Goal: Complete application form

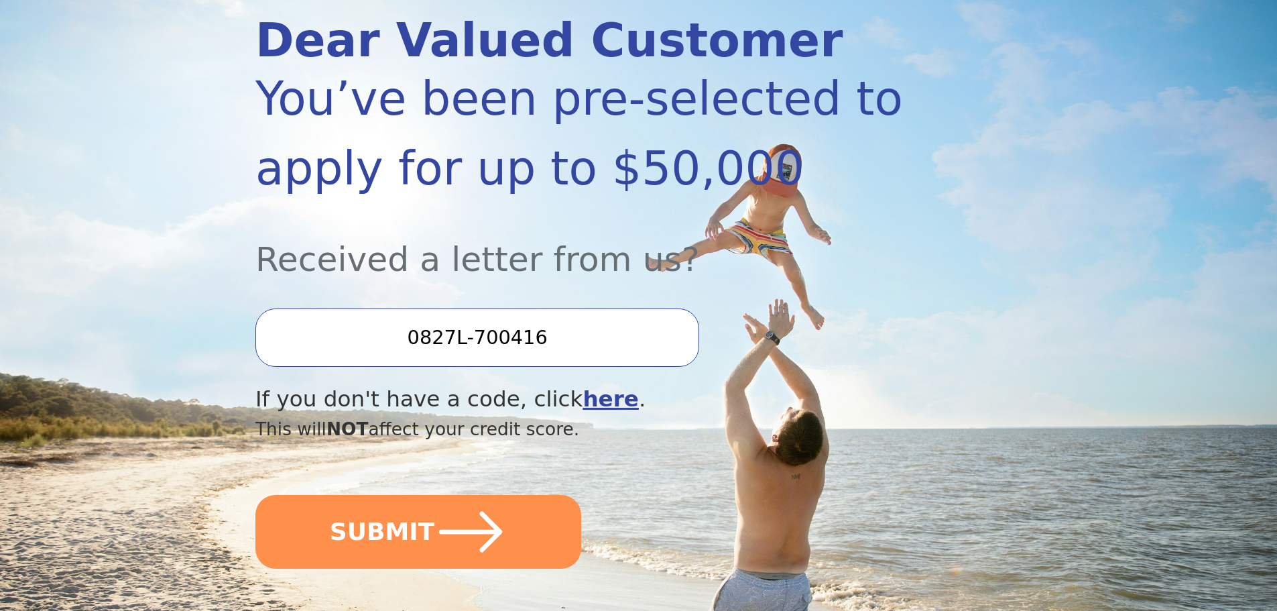
scroll to position [201, 0]
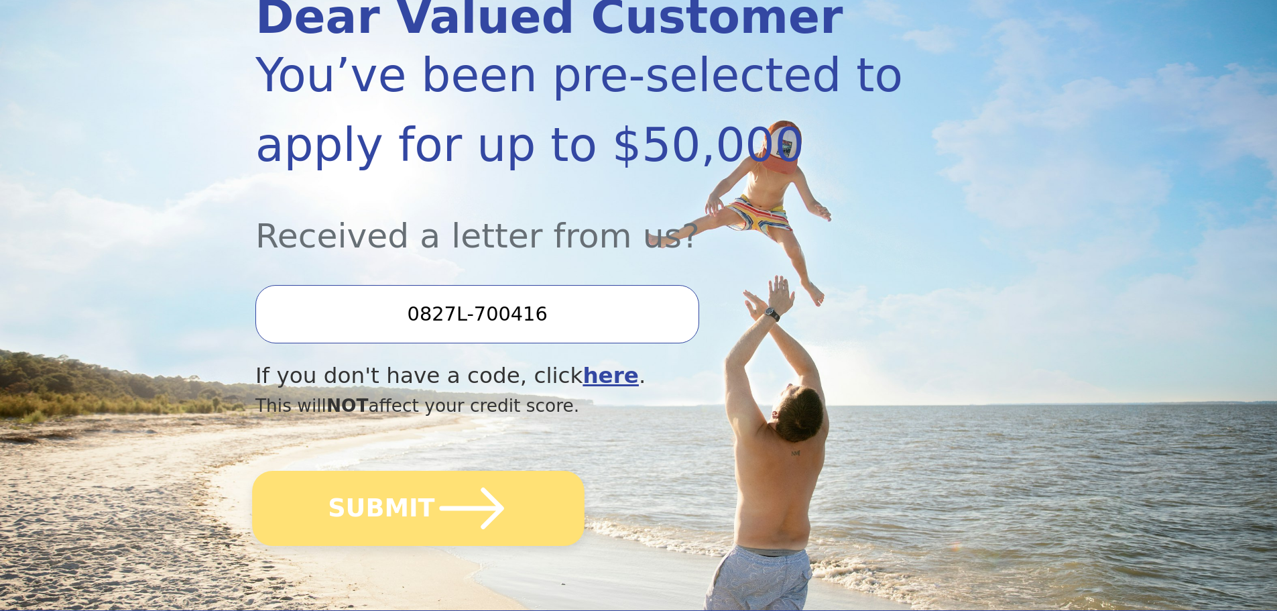
click at [422, 505] on button "SUBMIT" at bounding box center [418, 508] width 333 height 75
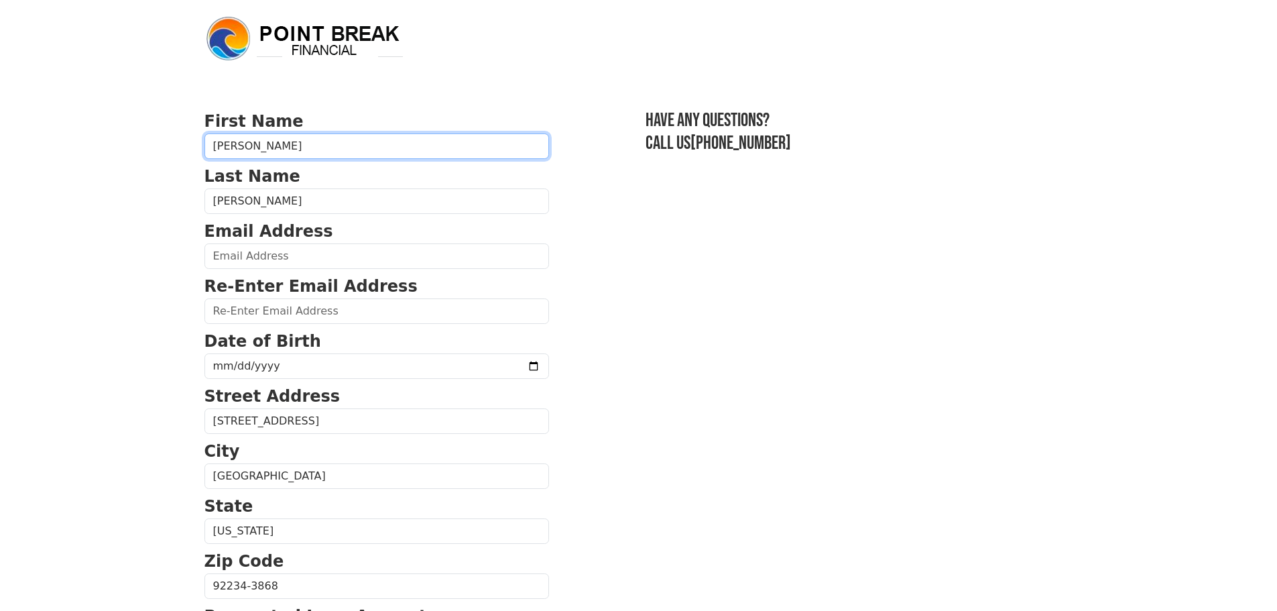
click at [268, 149] on input "[PERSON_NAME]" at bounding box center [376, 145] width 345 height 25
type input "[PERSON_NAME]"
click at [674, 345] on section "First Name [PERSON_NAME] Last Name [PERSON_NAME] Email Address Re-Enter Email A…" at bounding box center [638, 587] width 869 height 956
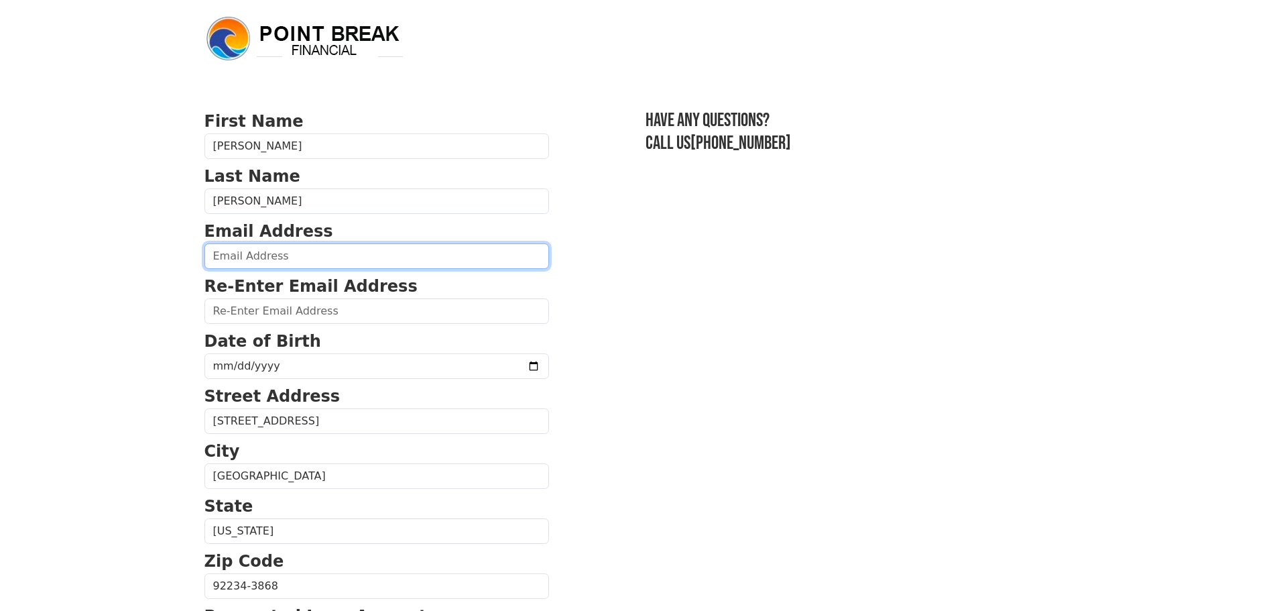
click at [306, 263] on input "email" at bounding box center [376, 255] width 345 height 25
type input "[EMAIL_ADDRESS][DOMAIN_NAME]"
type input "[PHONE_NUMBER]"
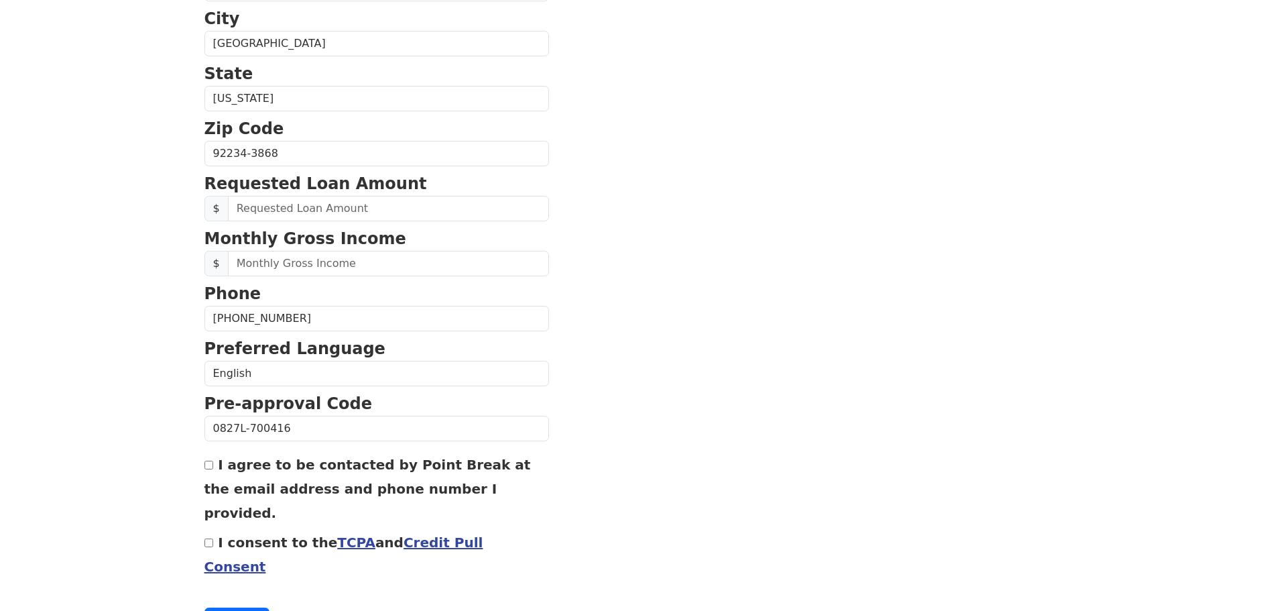
scroll to position [445, 0]
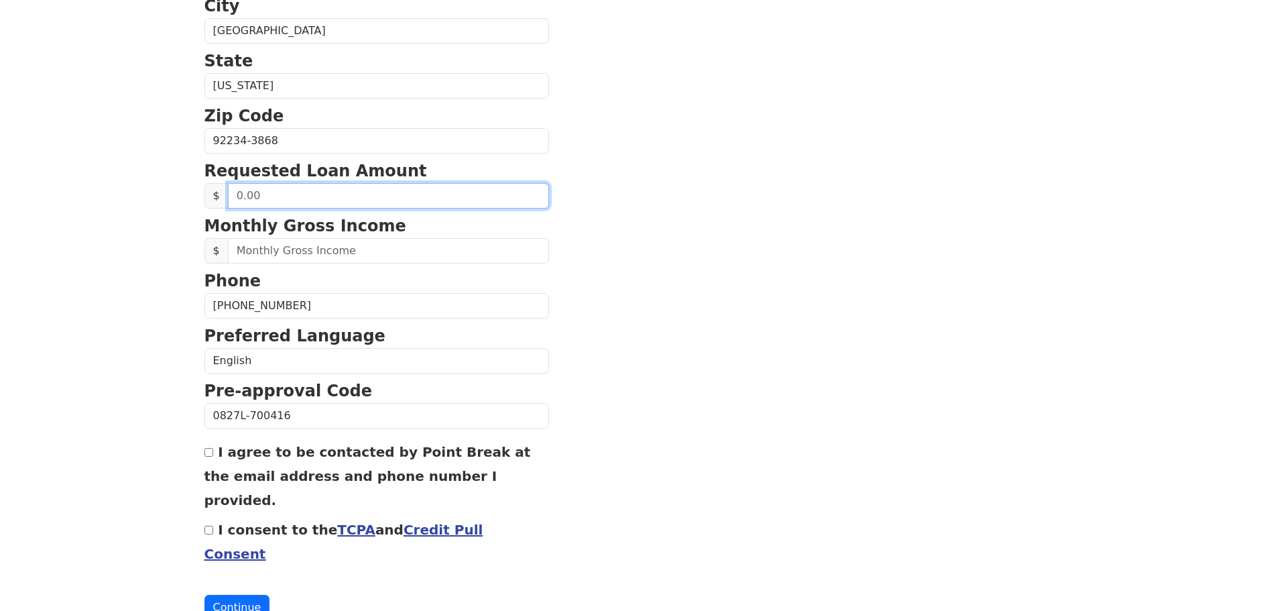
click at [293, 200] on input "text" at bounding box center [388, 195] width 321 height 25
type input "20,000.00"
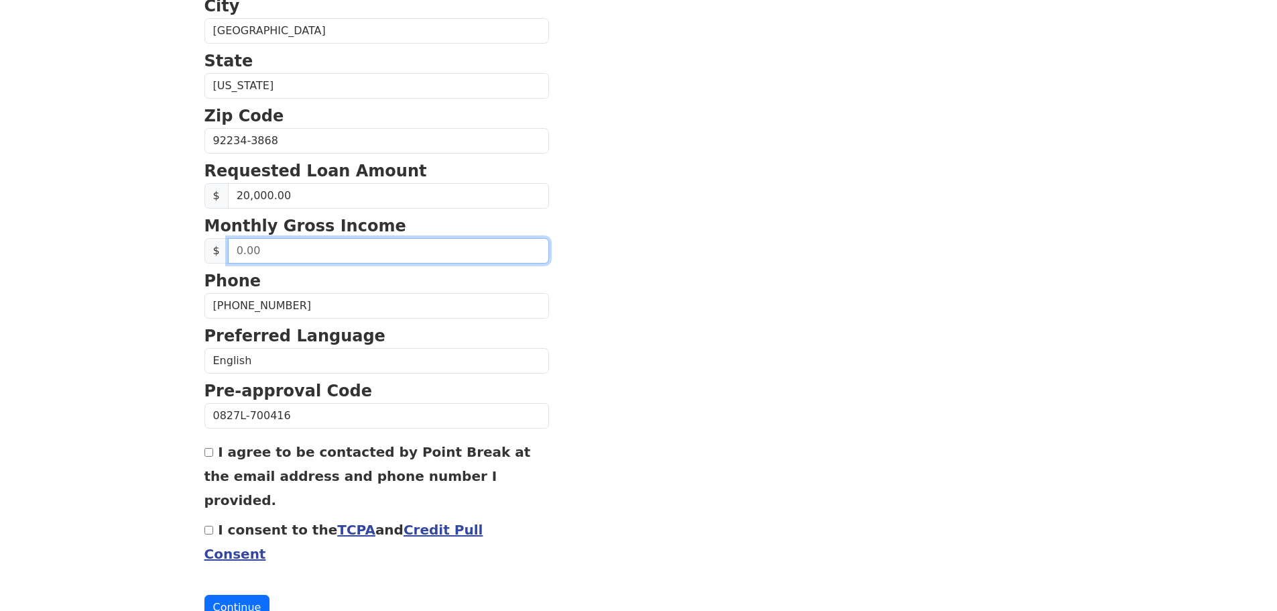
click at [294, 253] on input "text" at bounding box center [388, 250] width 321 height 25
type input "1.00"
type input "7,000.00"
click at [593, 392] on section "First Name [PERSON_NAME] Last Name [PERSON_NAME] Email Address [EMAIL_ADDRESS][…" at bounding box center [638, 142] width 869 height 956
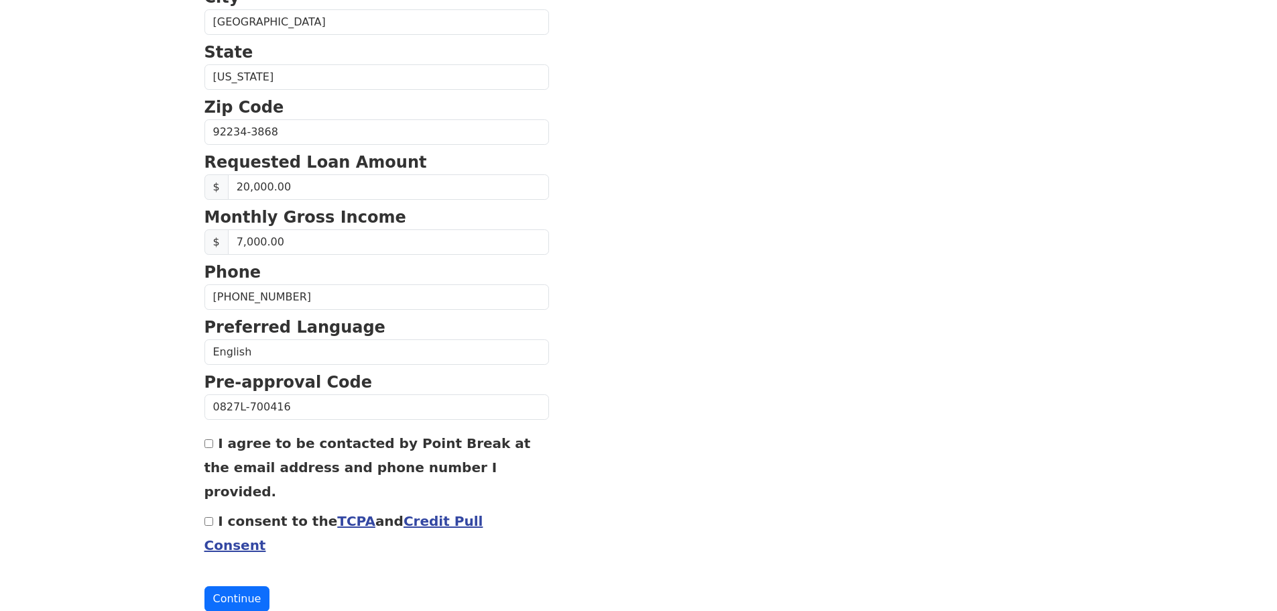
scroll to position [457, 0]
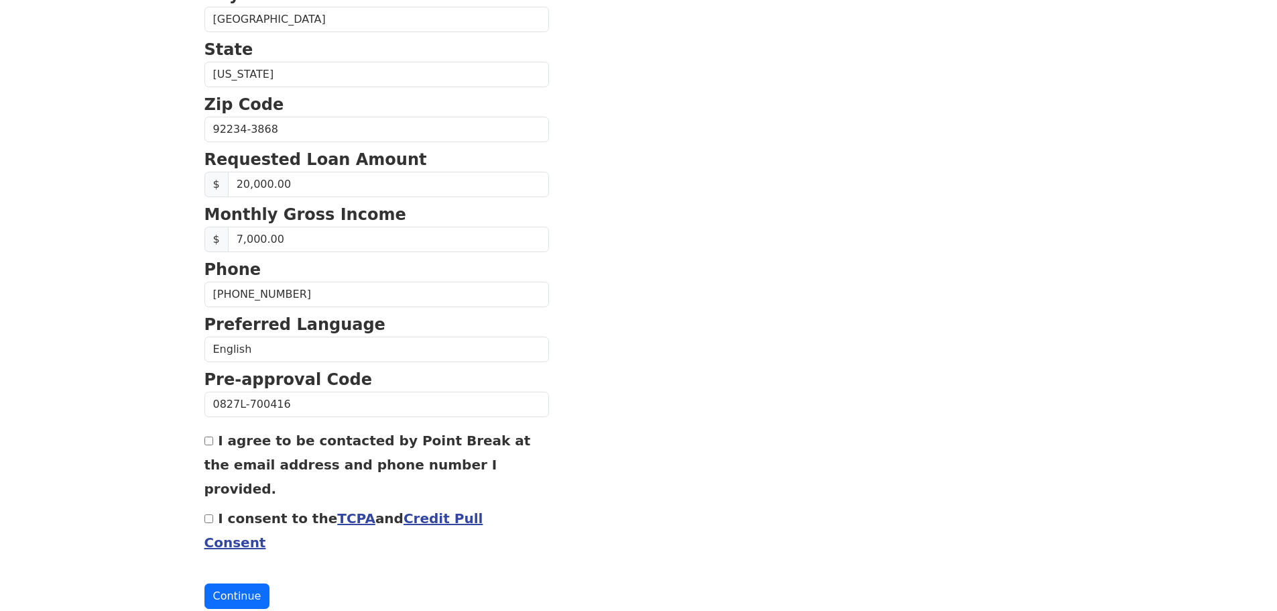
click at [209, 441] on input "I agree to be contacted by Point Break at the email address and phone number I …" at bounding box center [208, 440] width 9 height 9
checkbox input "true"
click at [206, 514] on input "I consent to the TCPA and Credit Pull Consent" at bounding box center [208, 518] width 9 height 9
checkbox input "true"
click at [230, 583] on button "Continue" at bounding box center [237, 595] width 66 height 25
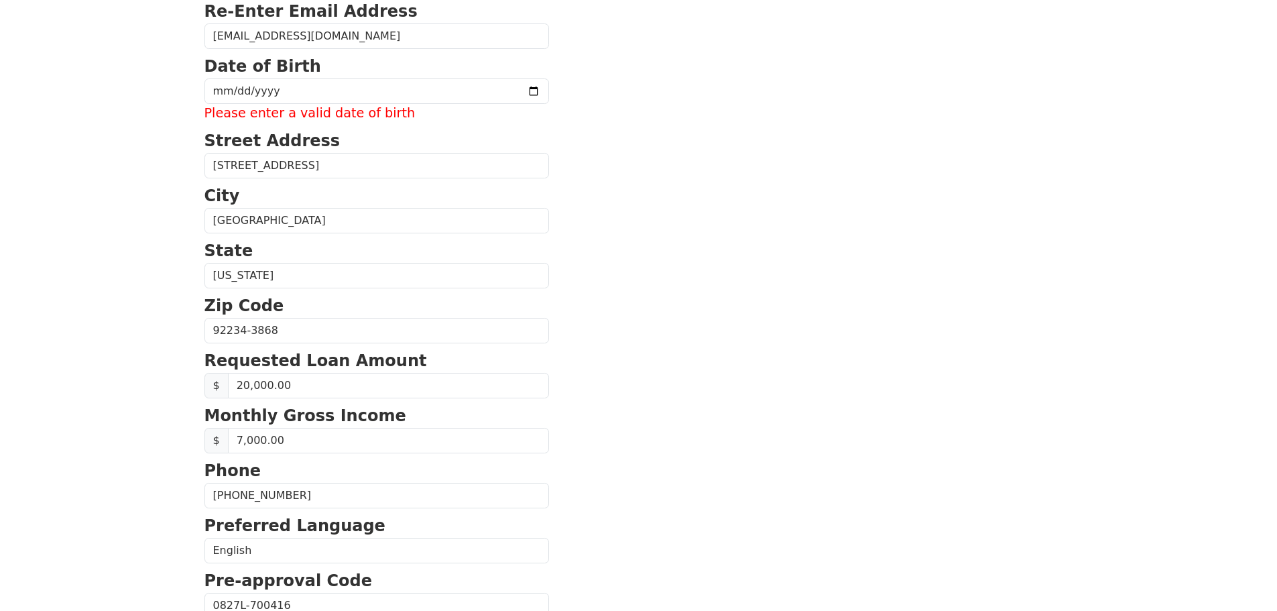
scroll to position [208, 0]
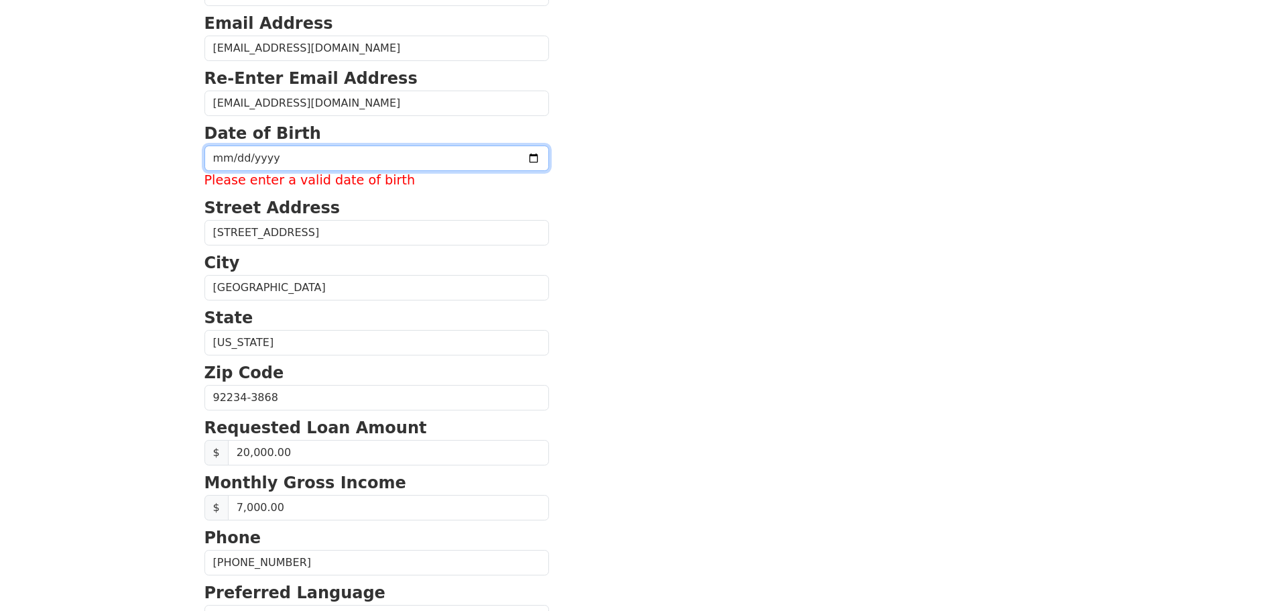
click at [300, 158] on input "date" at bounding box center [376, 157] width 345 height 25
type input "[DATE]"
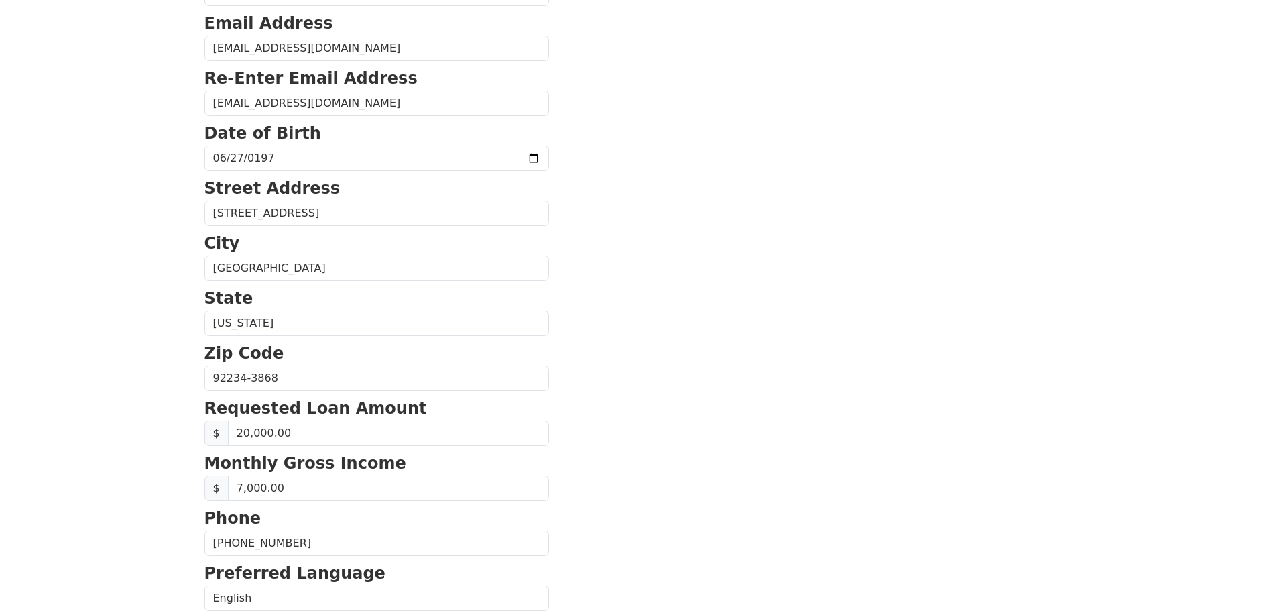
click at [642, 308] on section "First Name [PERSON_NAME] Last Name [PERSON_NAME] Email Address [EMAIL_ADDRESS][…" at bounding box center [638, 379] width 869 height 956
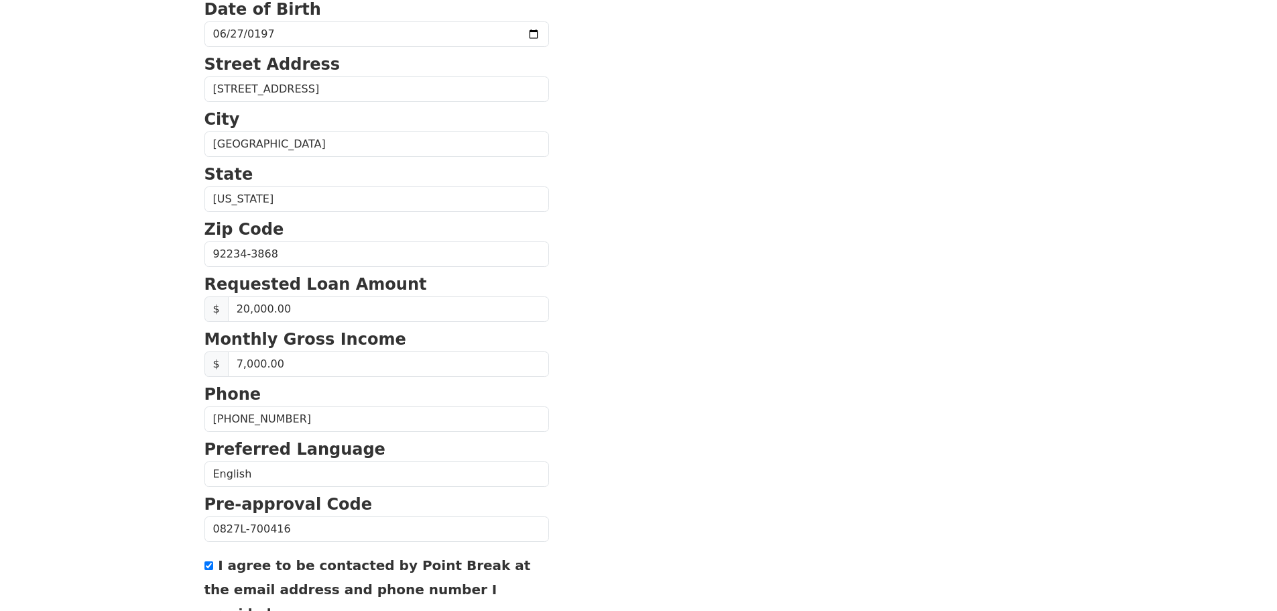
scroll to position [457, 0]
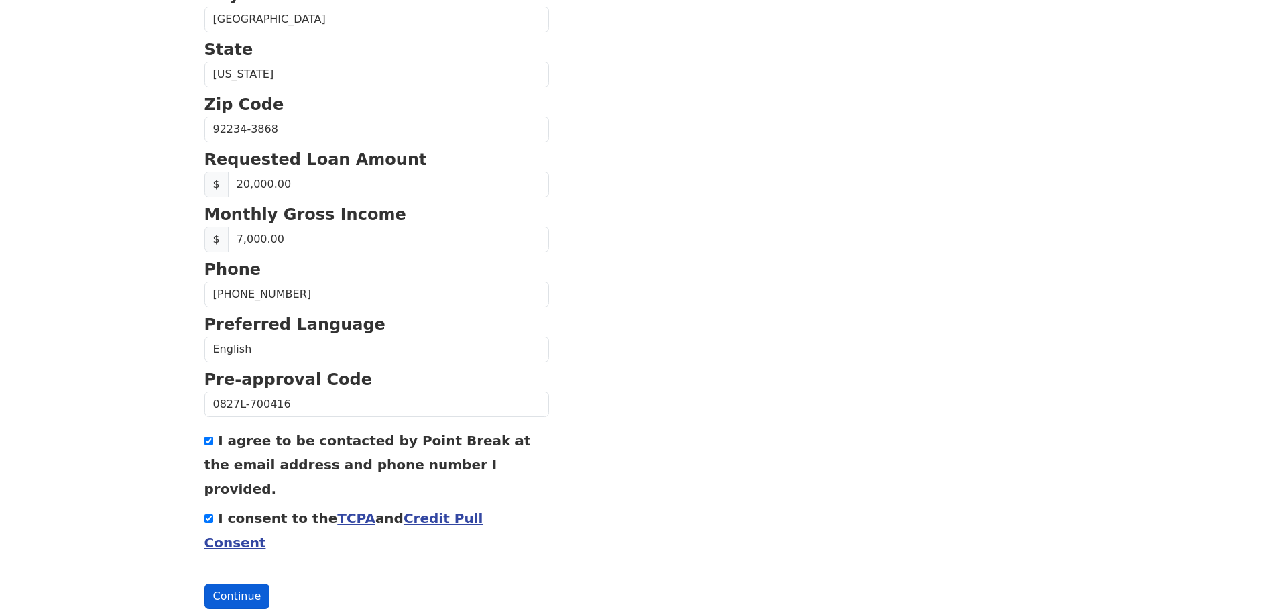
click at [245, 583] on button "Continue" at bounding box center [237, 595] width 66 height 25
